Goal: Task Accomplishment & Management: Manage account settings

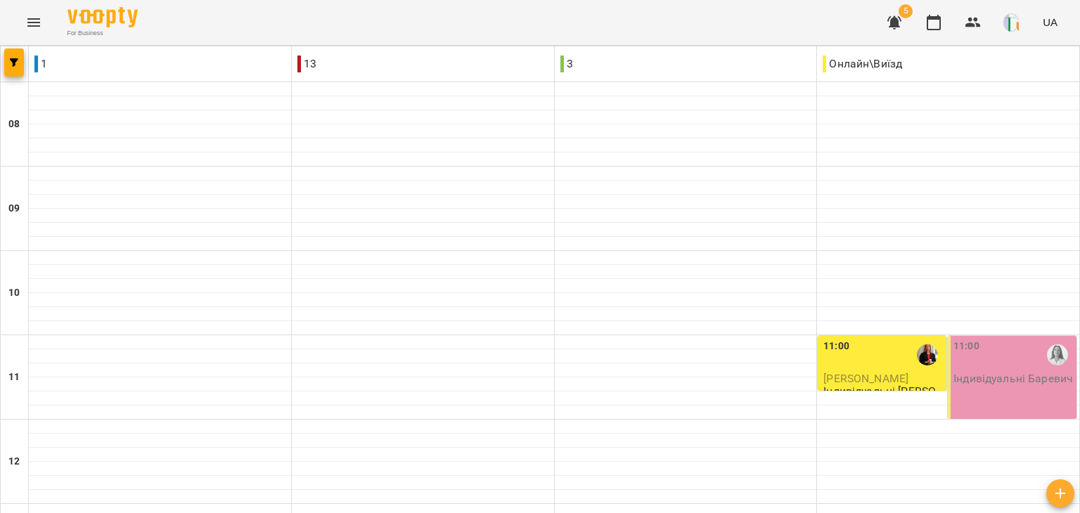
scroll to position [728, 0]
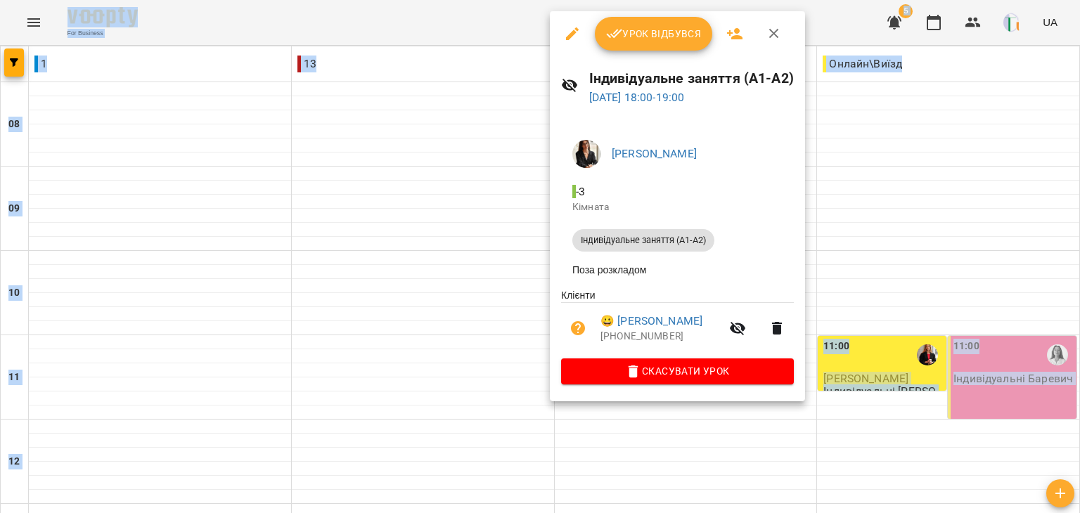
click at [632, 250] on ul "[PERSON_NAME] - 3 Кімната Індивідуальне заняття (А1-А2) Поза розкладом" at bounding box center [677, 209] width 233 height 160
click at [633, 37] on span "Урок відбувся" at bounding box center [654, 33] width 96 height 17
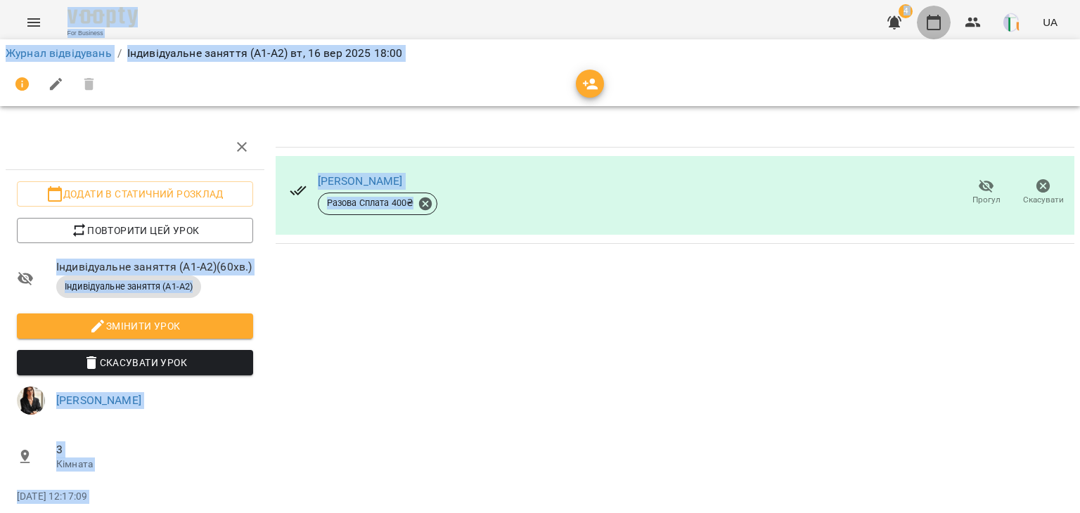
click at [928, 33] on button "button" at bounding box center [934, 23] width 34 height 34
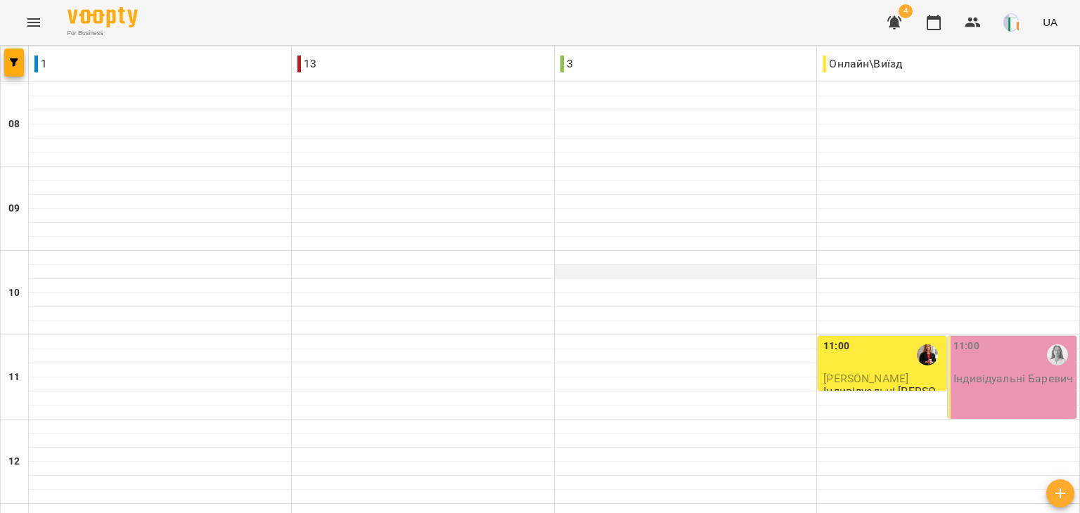
scroll to position [759, 0]
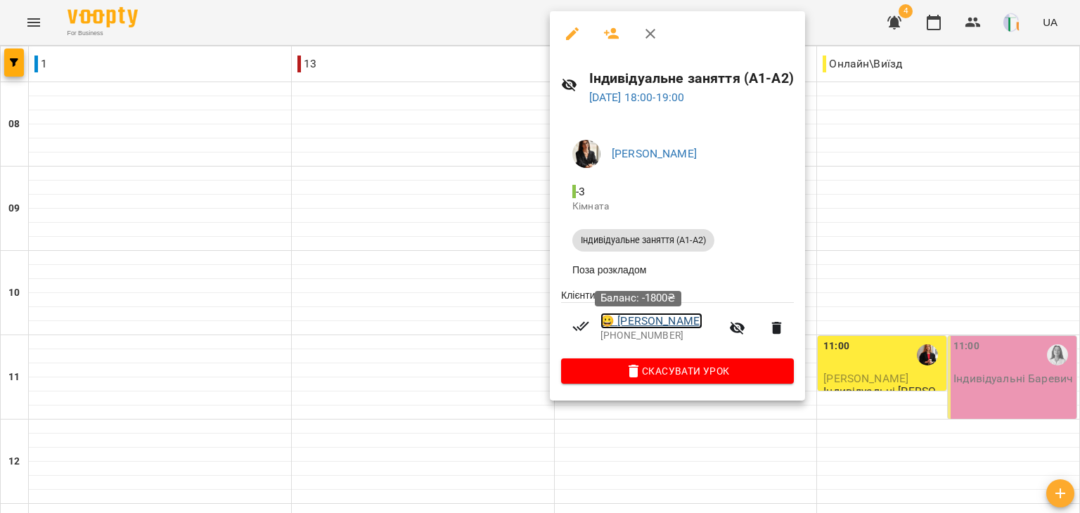
click at [668, 324] on link "😀 [PERSON_NAME]" at bounding box center [651, 321] width 102 height 17
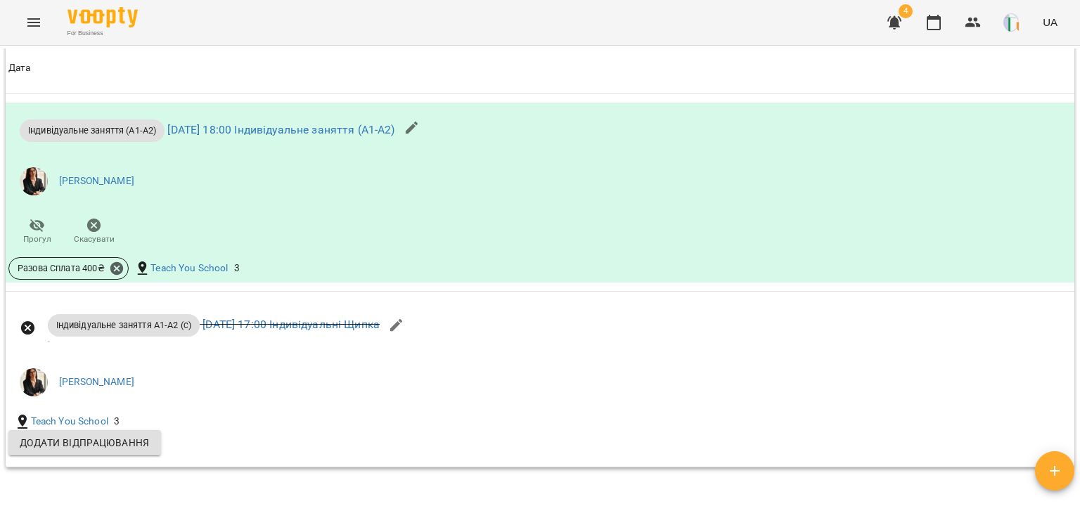
scroll to position [1439, 0]
click at [429, 115] on button "button" at bounding box center [412, 127] width 34 height 34
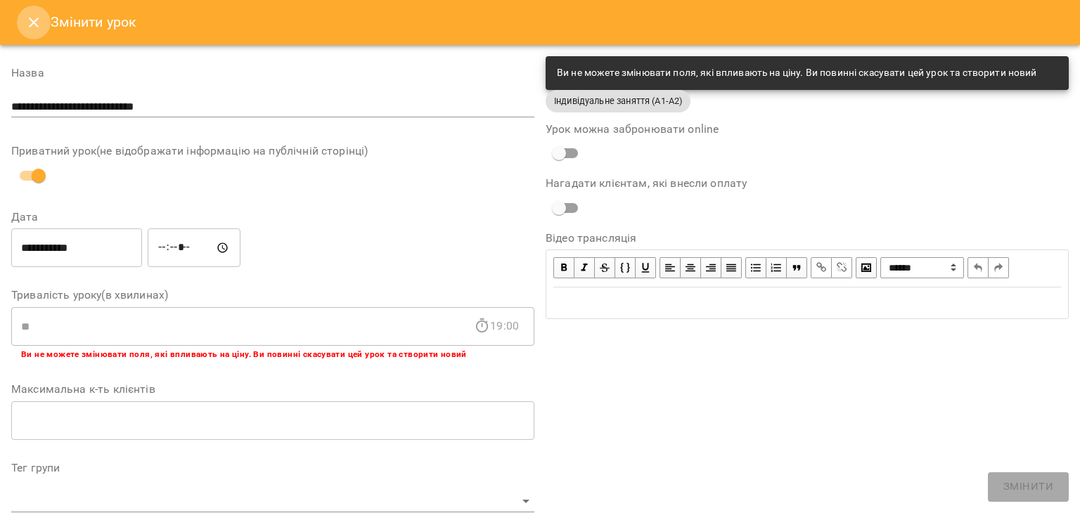
click at [31, 23] on icon "Close" at bounding box center [33, 22] width 17 height 17
